Goal: Communication & Community: Answer question/provide support

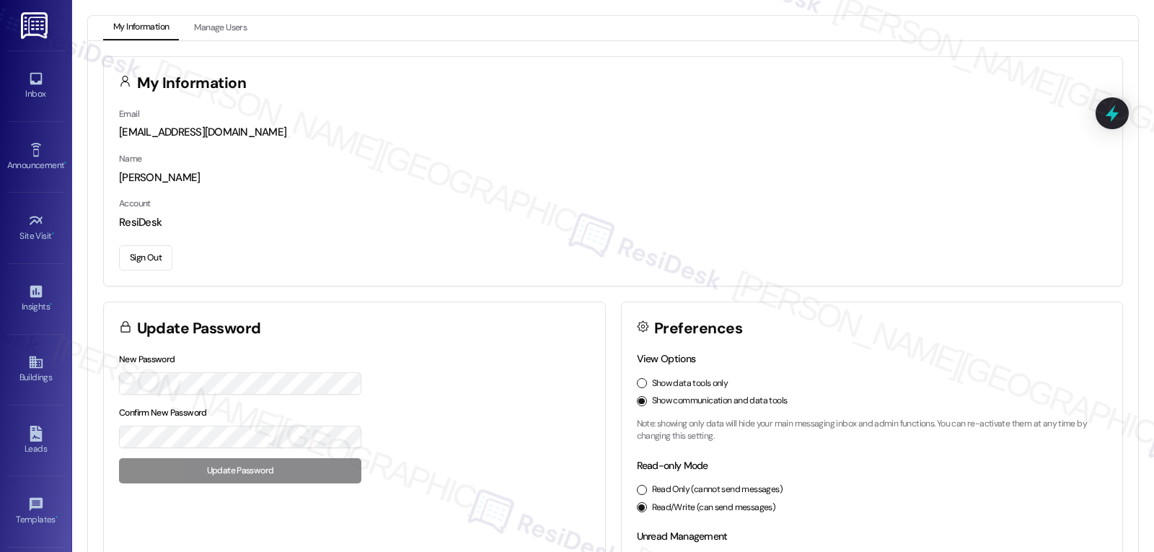
click at [38, 64] on div "Inbox Go to Inbox" at bounding box center [36, 85] width 58 height 71
click at [31, 85] on icon at bounding box center [36, 79] width 16 height 16
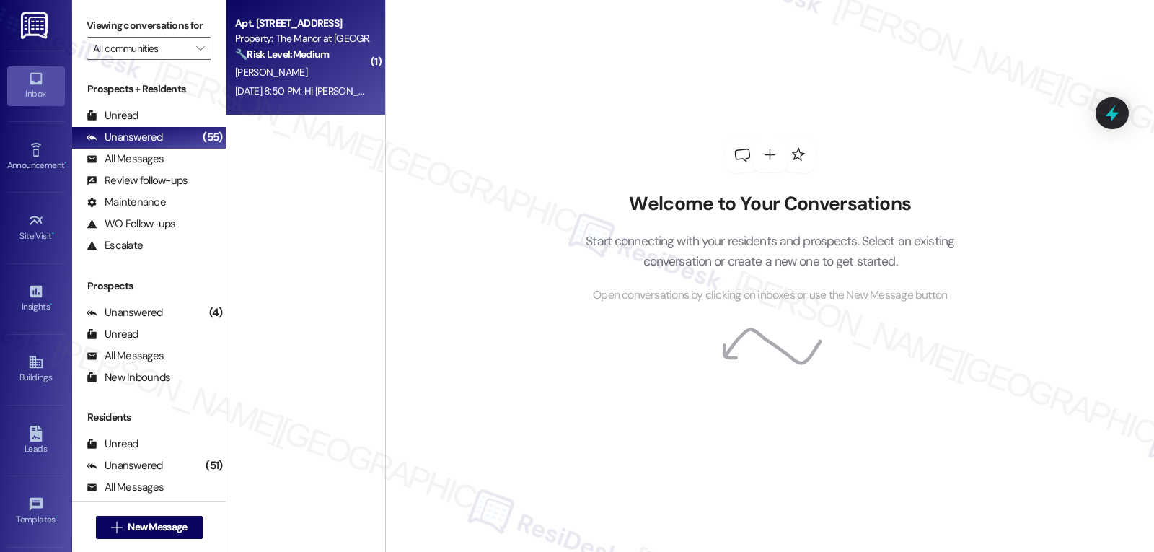
click at [357, 93] on div "[DATE] 8:50 PM: Hi [PERSON_NAME]. We're out of town so we haven't been able to …" at bounding box center [552, 90] width 634 height 13
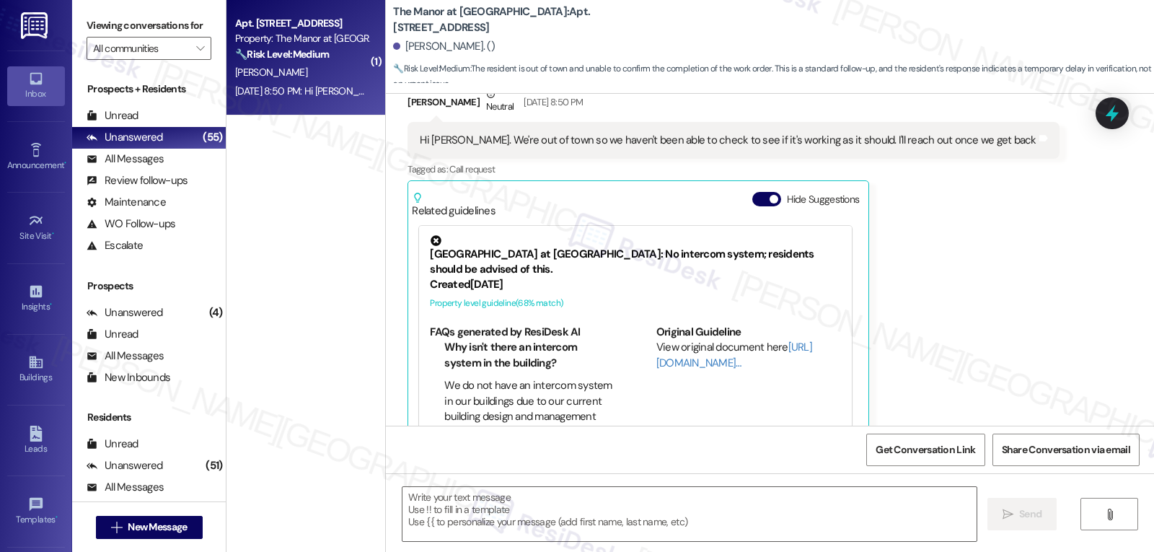
type textarea "Fetching suggested responses. Please feel free to read through the conversation…"
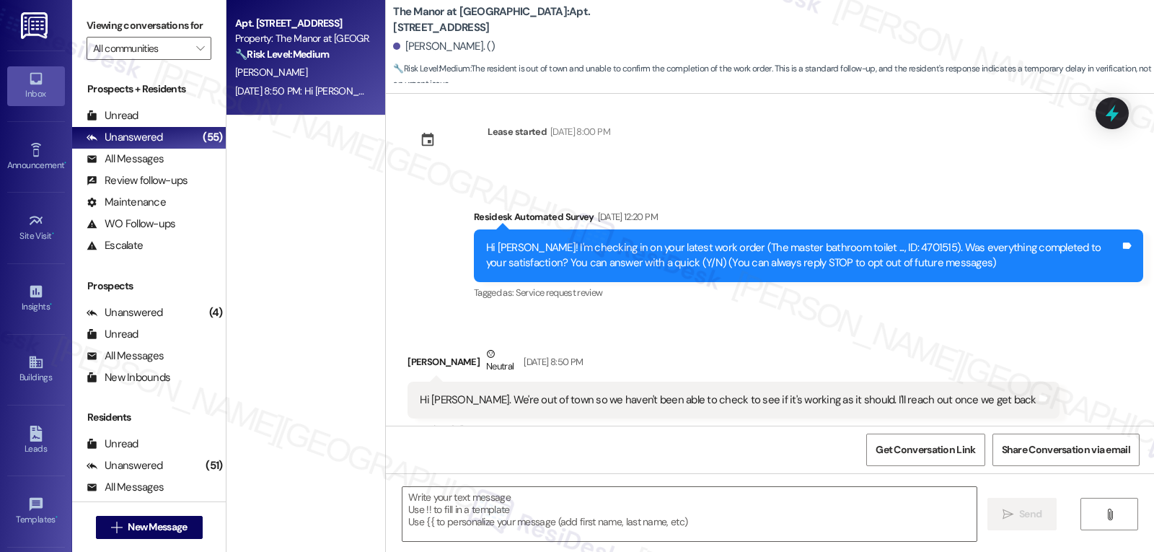
scroll to position [158, 0]
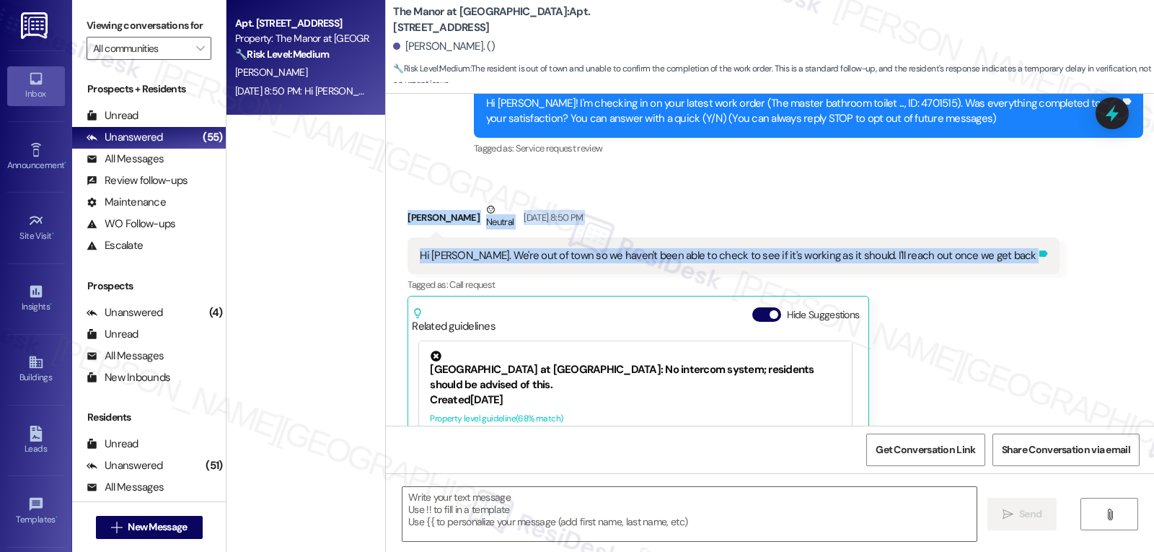
drag, startPoint x: 391, startPoint y: 217, endPoint x: 965, endPoint y: 249, distance: 574.1
click at [965, 249] on div "Received via SMS [PERSON_NAME] Neutral [DATE] 8:50 PM Hi [PERSON_NAME]. We're o…" at bounding box center [733, 380] width 673 height 379
click at [486, 528] on textarea at bounding box center [689, 514] width 574 height 54
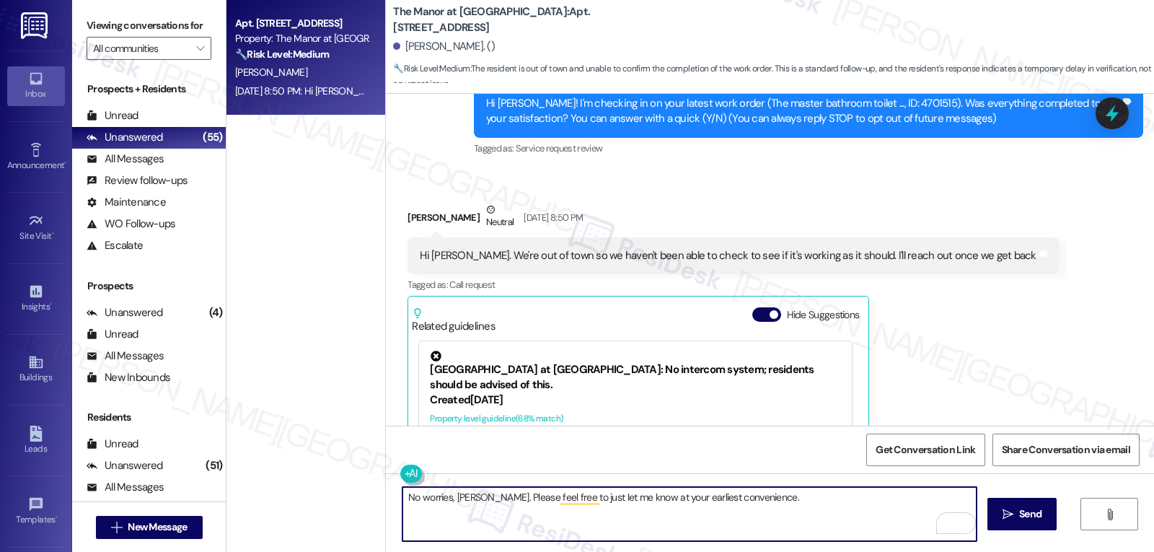
click at [771, 511] on textarea "No worries, [PERSON_NAME]. Please feel free to just let me know at your earlies…" at bounding box center [689, 514] width 574 height 54
type textarea "No worries, [PERSON_NAME]. Please feel free to just let me know at your earlies…"
click at [1019, 513] on span "Send" at bounding box center [1030, 513] width 22 height 15
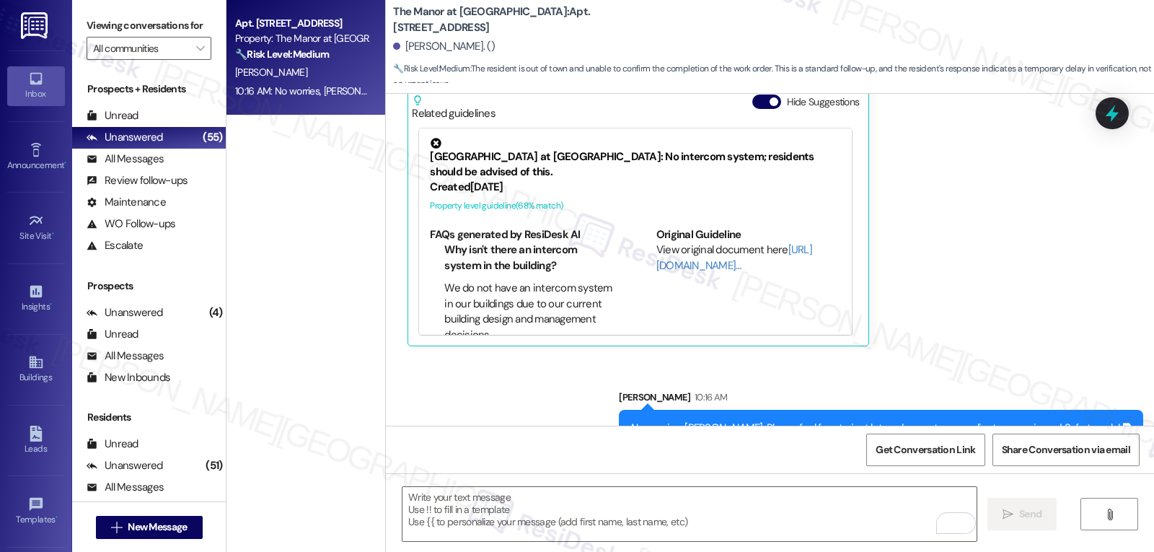
scroll to position [404, 0]
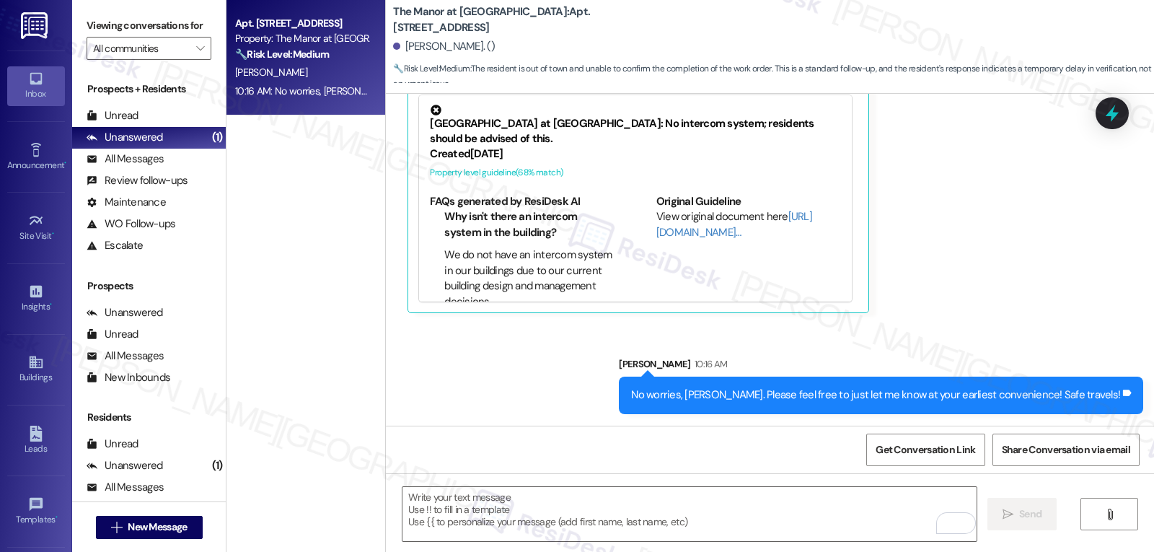
click at [198, 74] on div "Viewing conversations for All communities " at bounding box center [149, 37] width 154 height 74
click at [193, 60] on span "" at bounding box center [200, 48] width 14 height 23
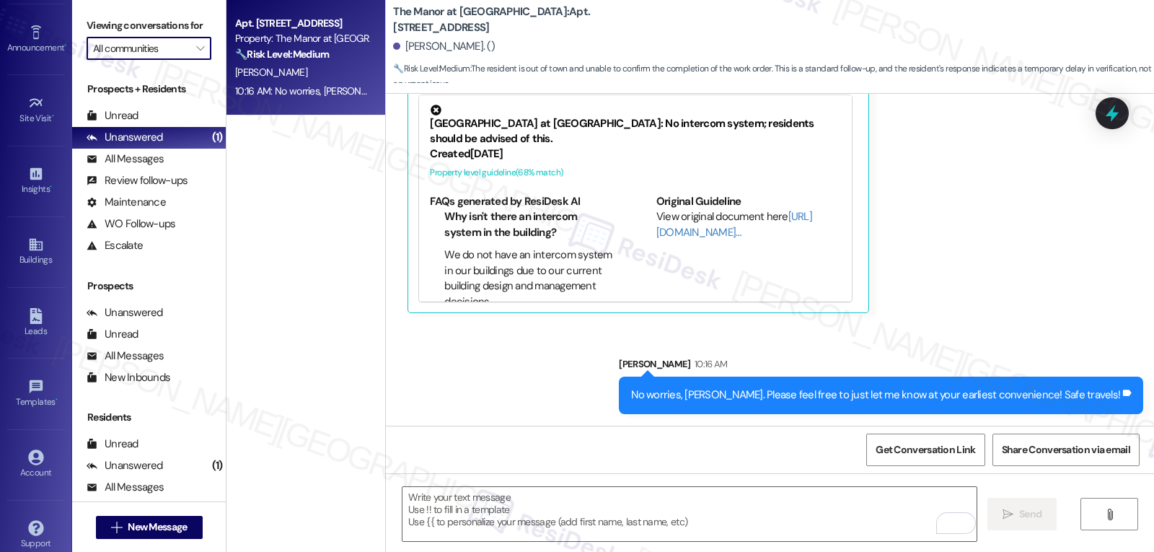
scroll to position [136, 0]
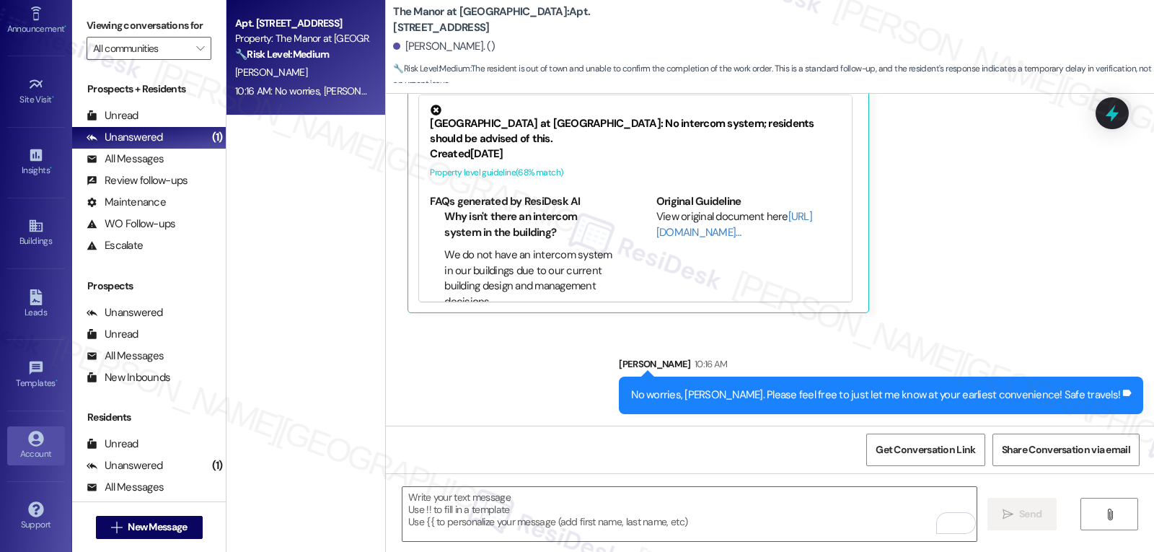
click at [37, 447] on div "Account" at bounding box center [36, 453] width 72 height 14
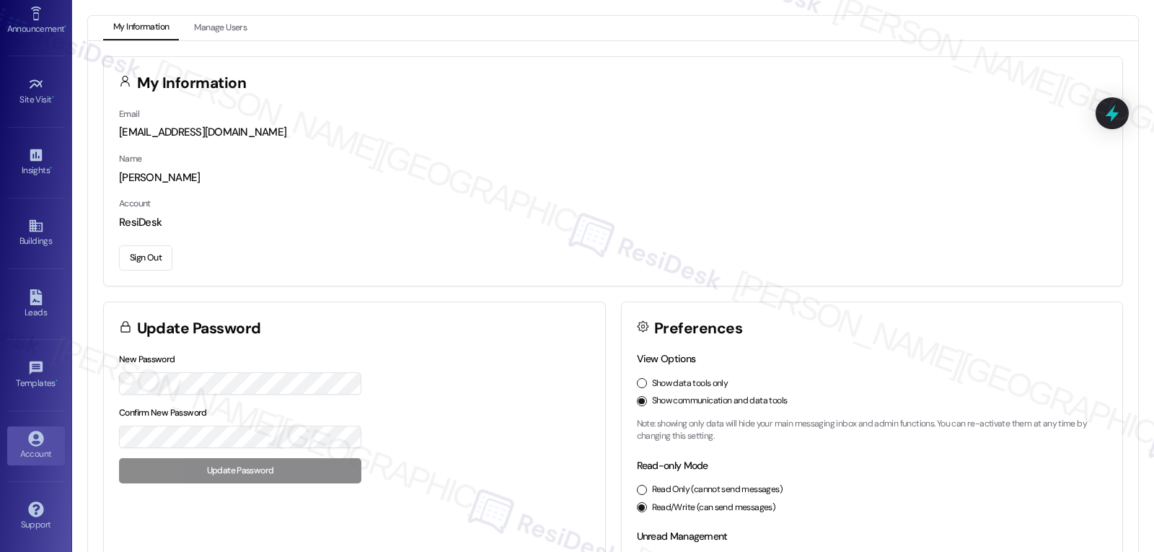
drag, startPoint x: 144, startPoint y: 246, endPoint x: 150, endPoint y: 239, distance: 9.2
click at [144, 246] on button "Sign Out" at bounding box center [145, 257] width 53 height 25
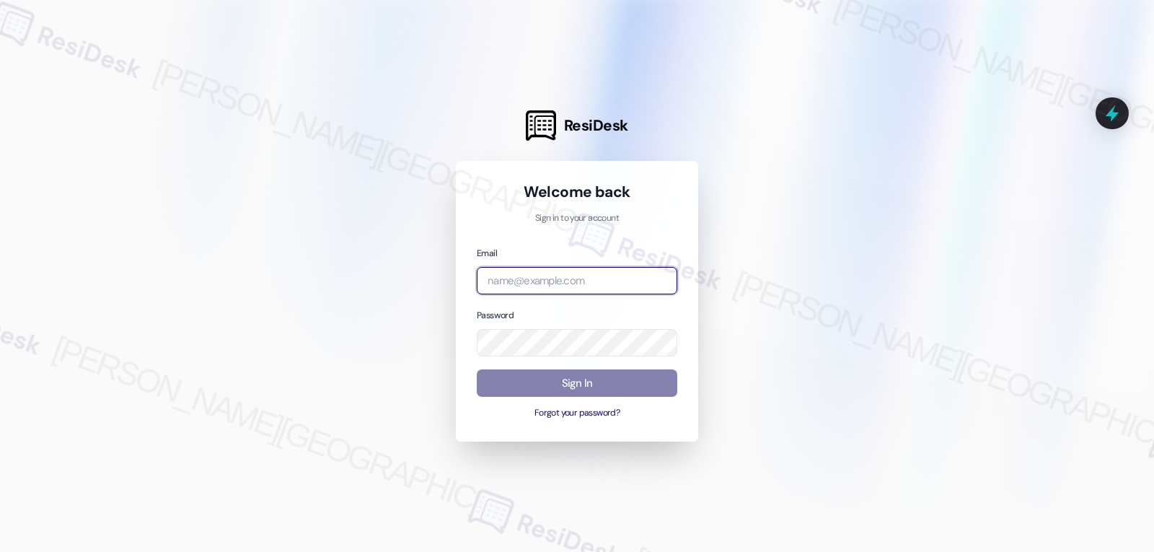
click at [541, 281] on input "email" at bounding box center [577, 281] width 200 height 28
click at [515, 287] on input "email" at bounding box center [577, 281] width 200 height 28
paste input "automated-surveys-archway_equities-jomar.punay@archway_[DOMAIN_NAME]"
type input "automated-surveys-archway_equities-jomar.punay@archway_[DOMAIN_NAME]"
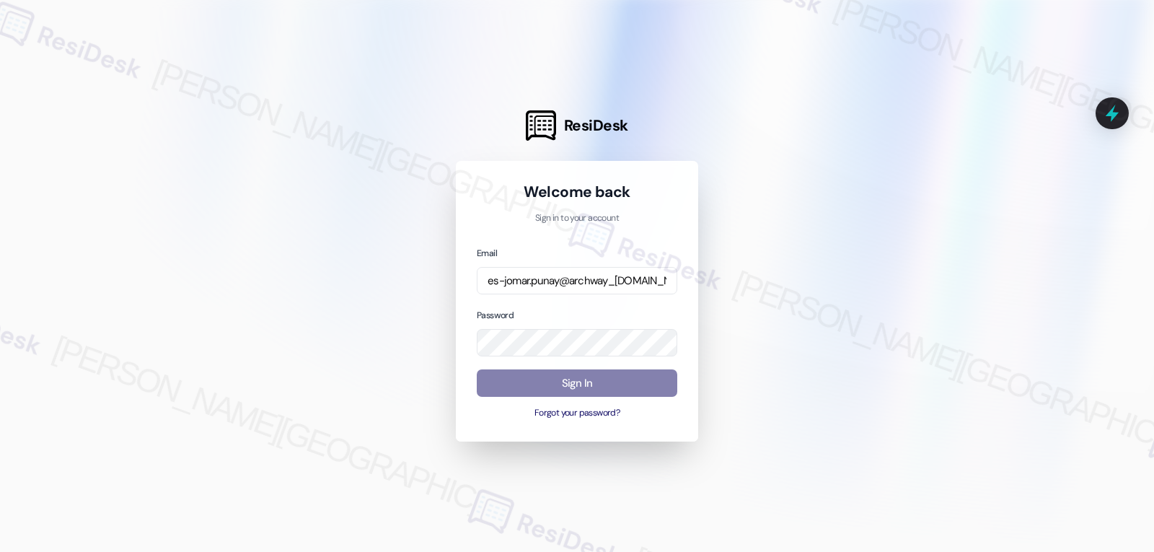
scroll to position [0, 0]
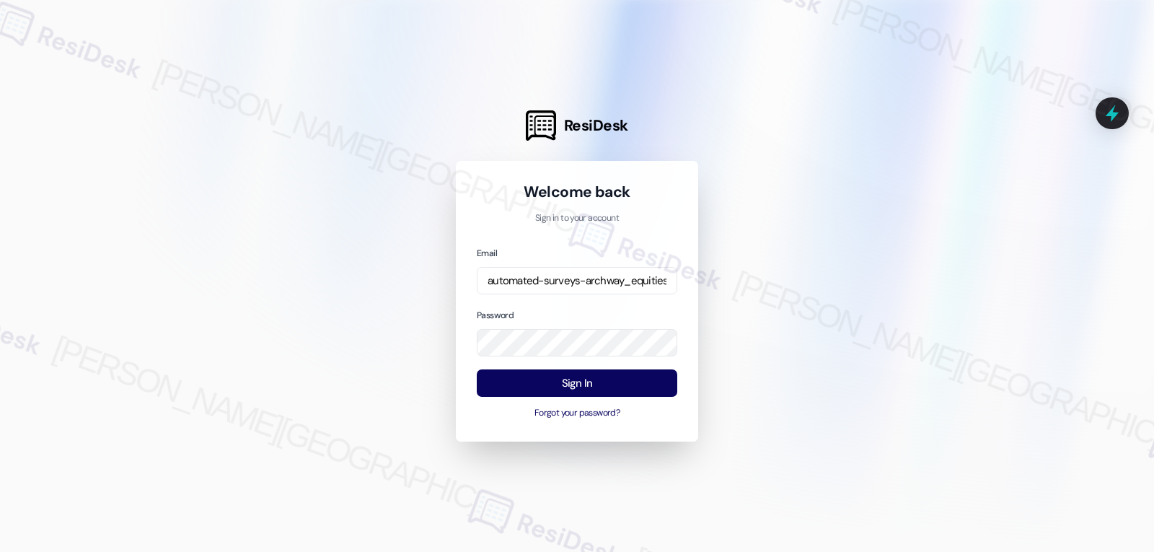
click at [593, 309] on div "Password" at bounding box center [577, 332] width 200 height 50
click at [612, 375] on button "Sign In" at bounding box center [577, 383] width 200 height 28
